Goal: Task Accomplishment & Management: Complete application form

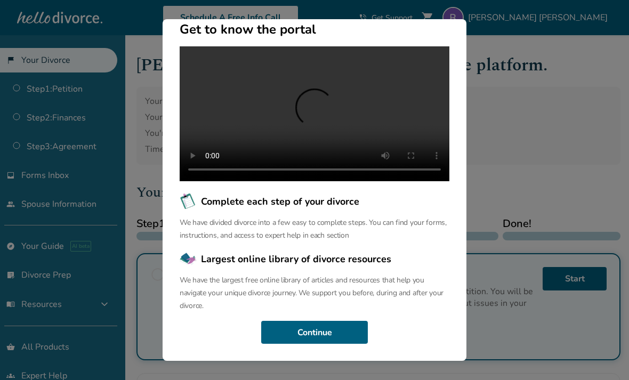
scroll to position [101, 0]
click at [343, 344] on button "Continue" at bounding box center [314, 332] width 107 height 23
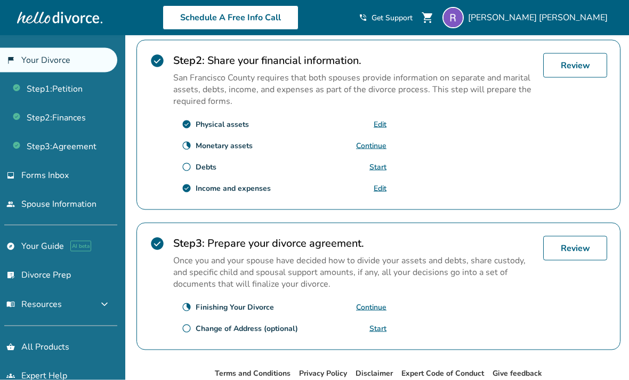
scroll to position [332, 0]
click at [379, 312] on link "Continue" at bounding box center [371, 307] width 30 height 10
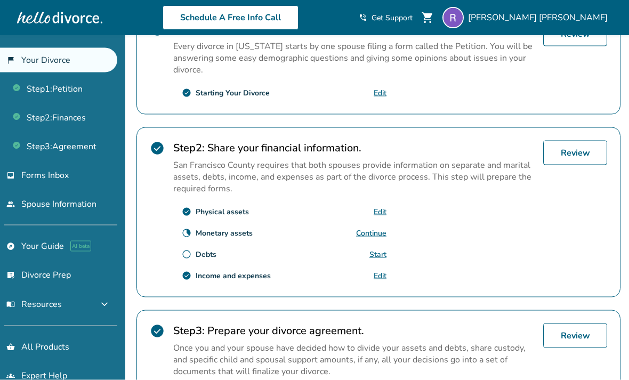
scroll to position [244, 0]
click at [573, 344] on link "Review" at bounding box center [575, 336] width 64 height 25
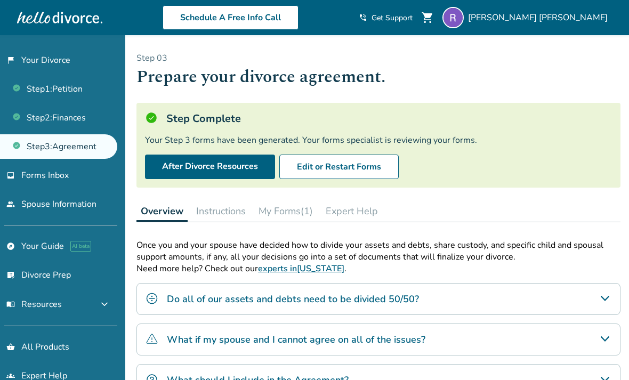
click at [368, 168] on button "Edit or Restart Forms" at bounding box center [338, 166] width 119 height 25
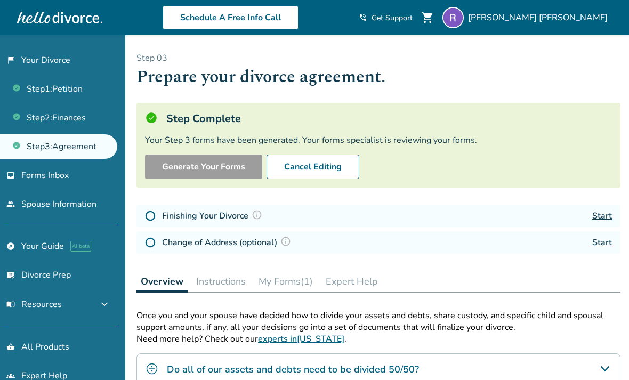
click at [603, 217] on link "Start" at bounding box center [602, 216] width 20 height 12
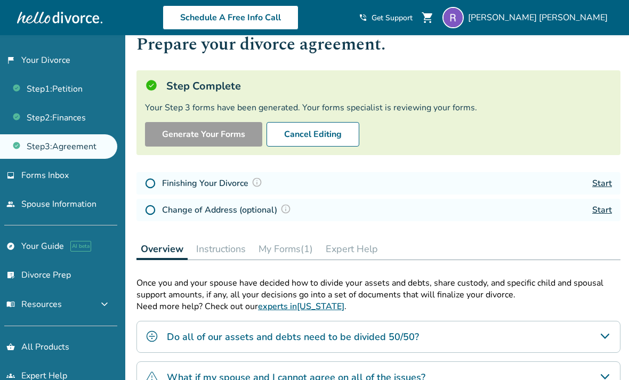
scroll to position [34, 0]
